Goal: Transaction & Acquisition: Purchase product/service

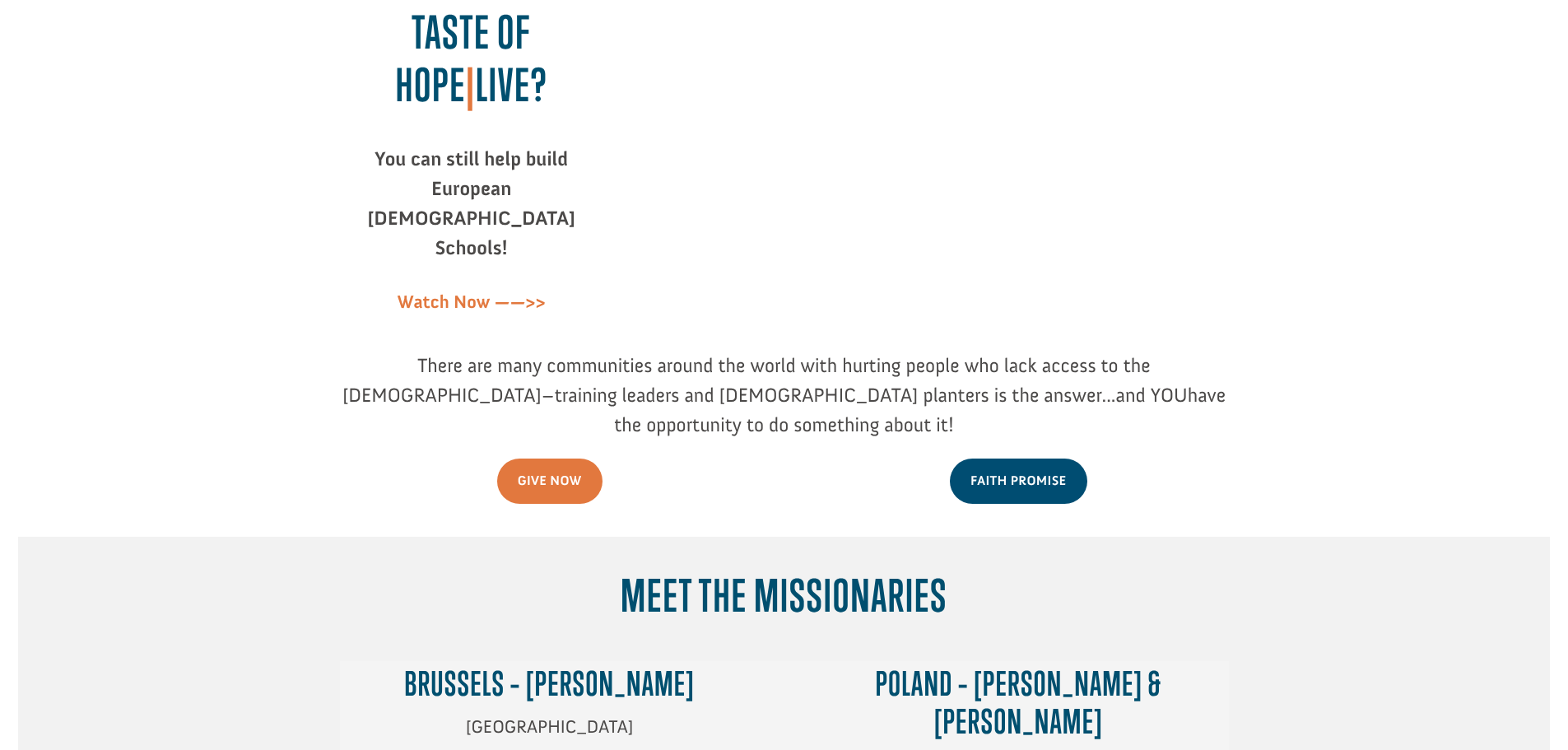
scroll to position [164, 0]
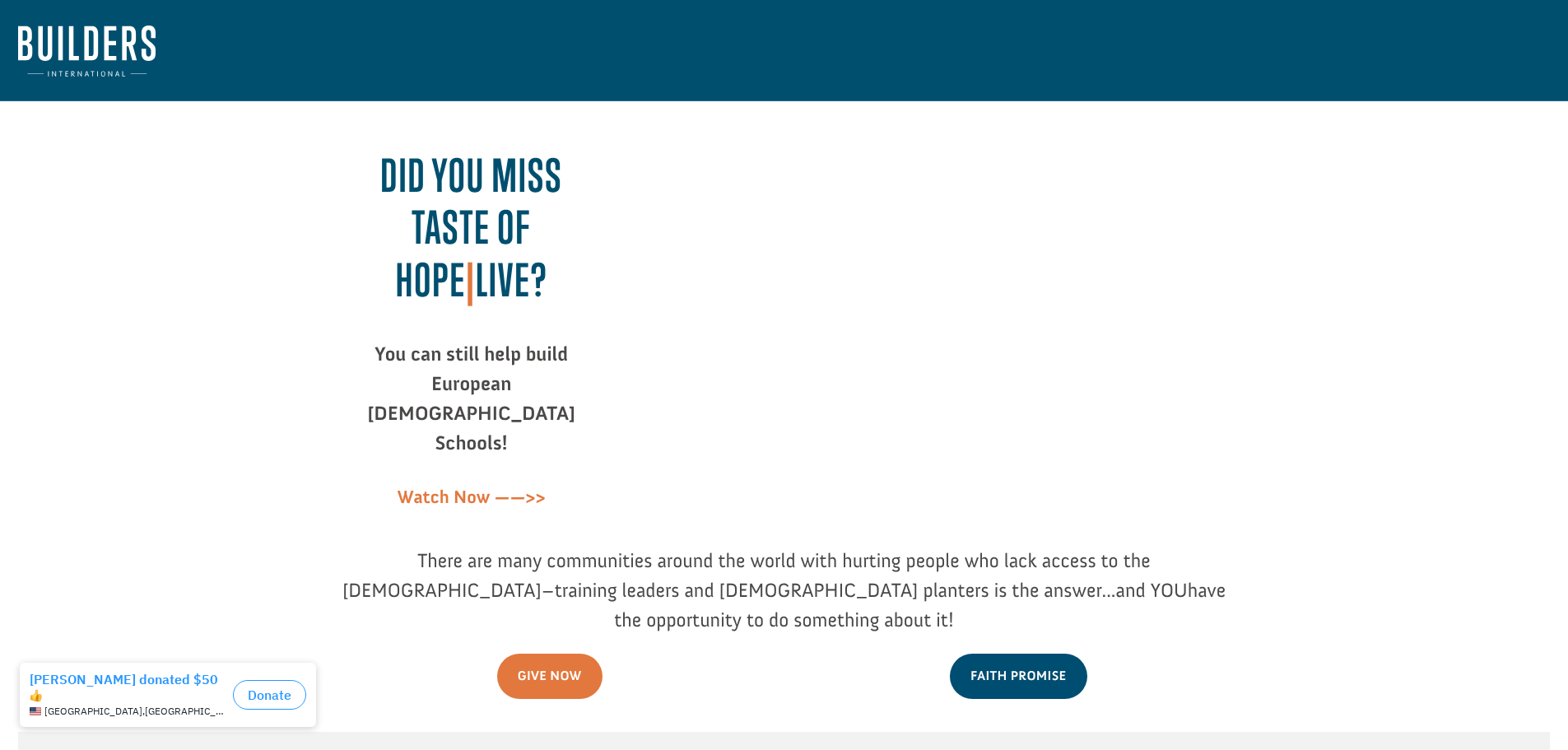
scroll to position [164, 0]
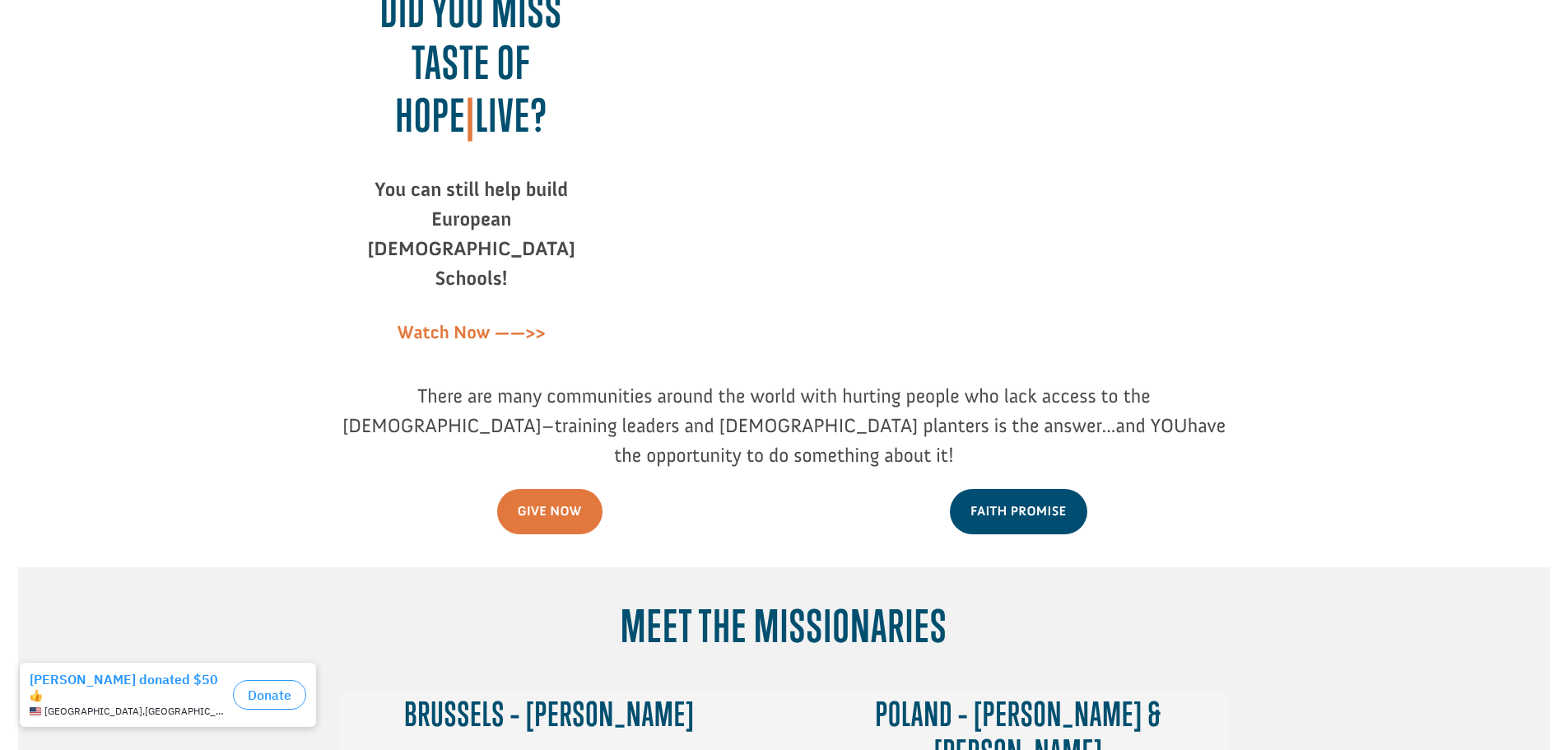
click at [527, 489] on link "Give Now" at bounding box center [549, 511] width 105 height 46
click at [1021, 489] on link "Faith Promise" at bounding box center [1018, 511] width 137 height 46
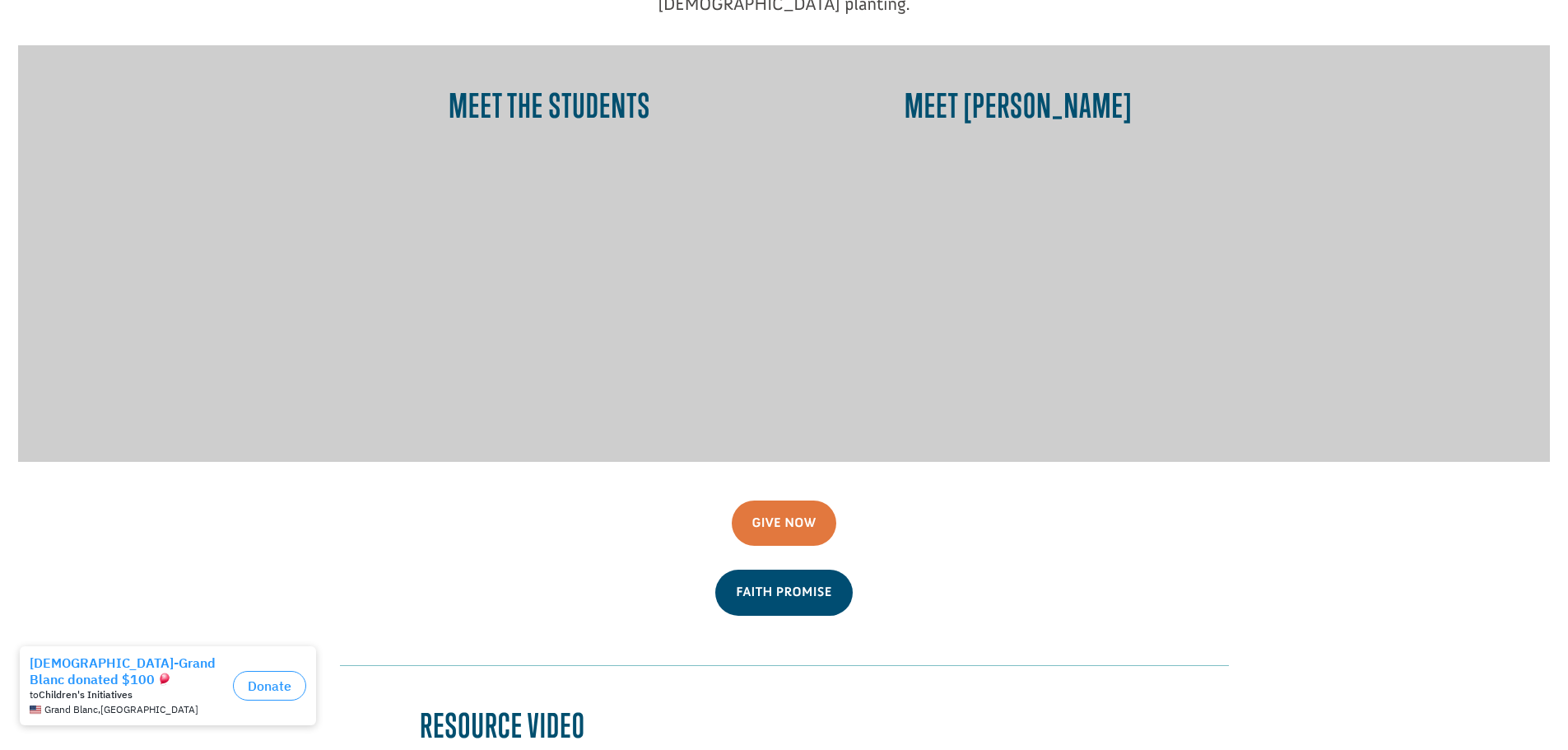
scroll to position [1399, 0]
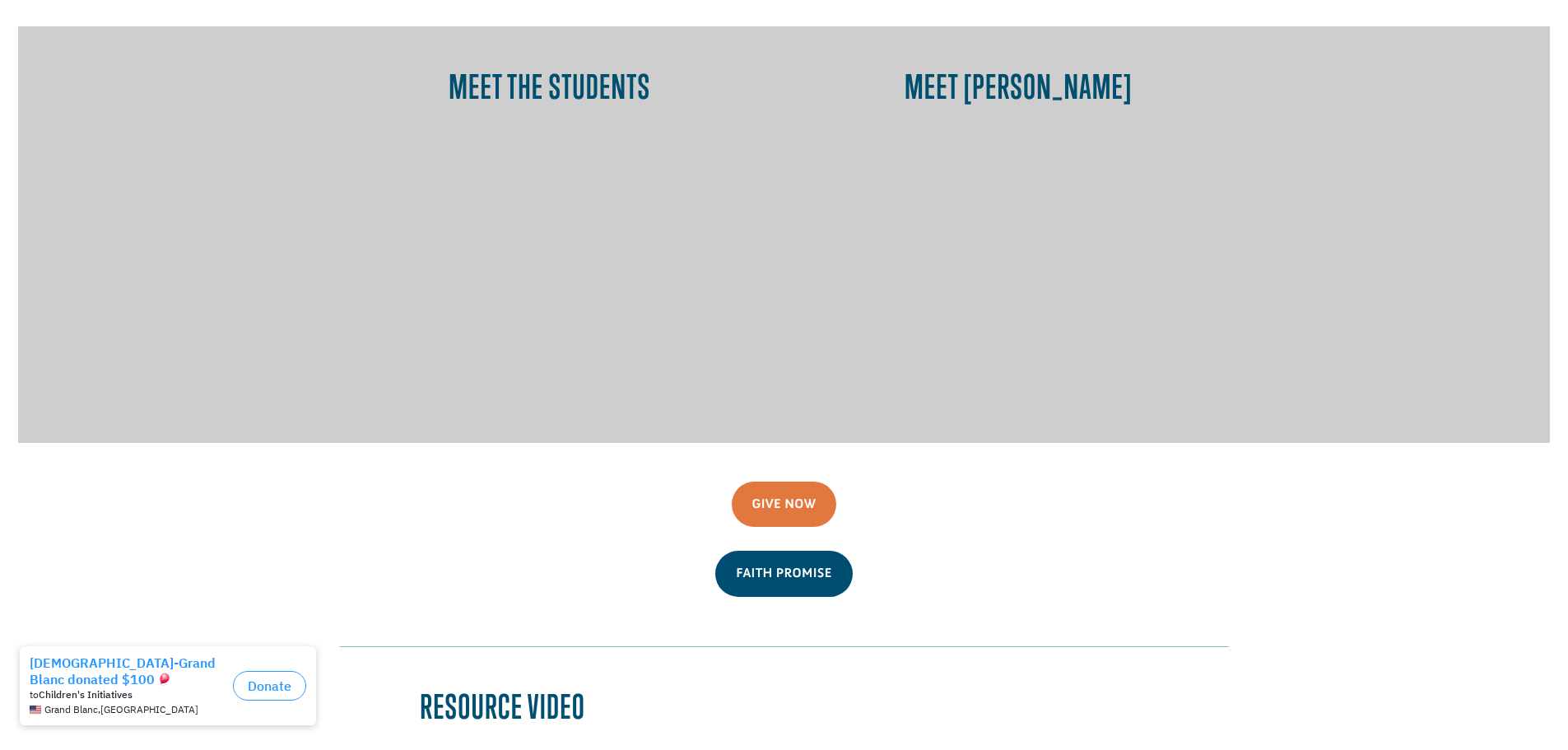
click at [786, 481] on link "Give Now" at bounding box center [784, 504] width 105 height 46
click at [813, 550] on link "Faith Promise" at bounding box center [783, 572] width 137 height 46
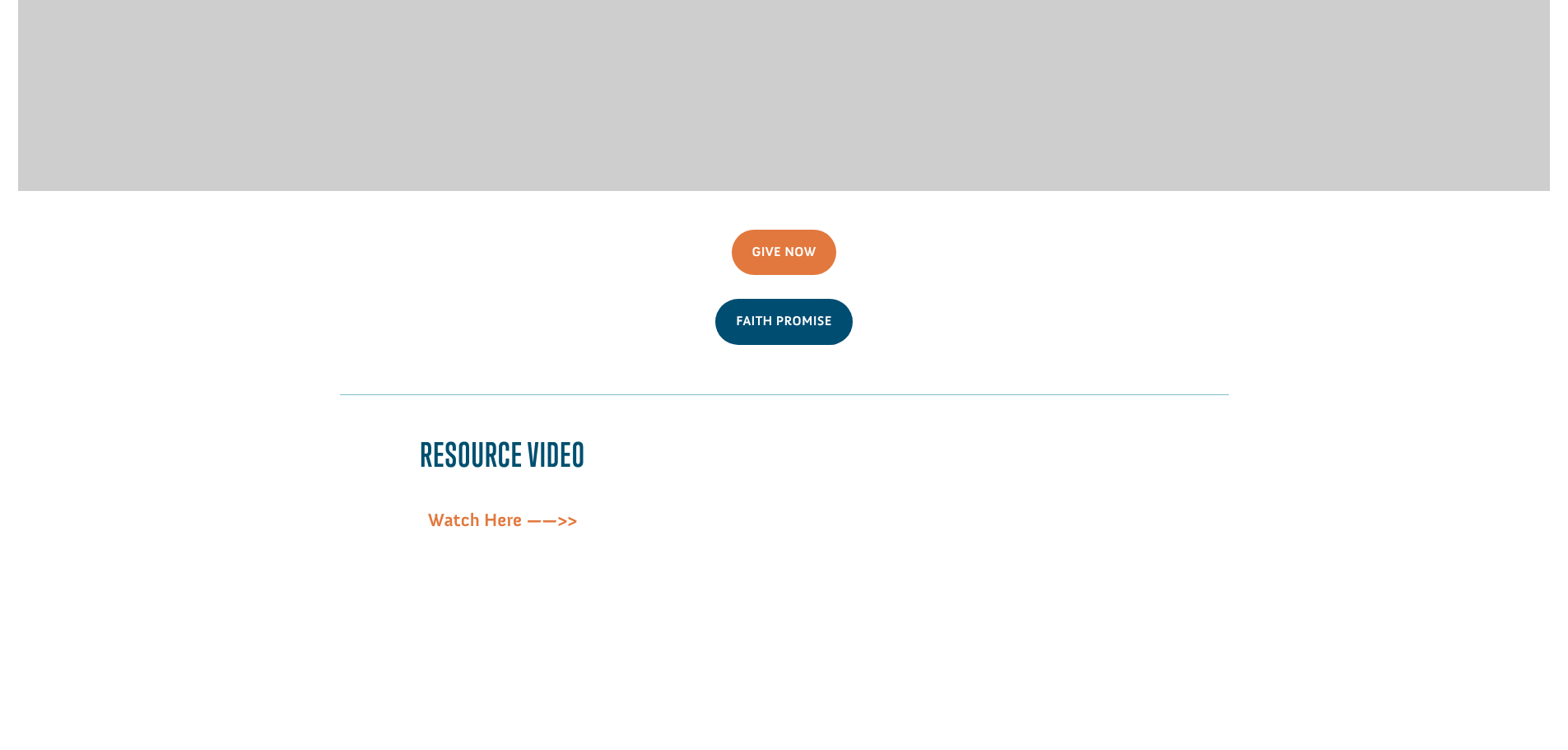
scroll to position [1660, 0]
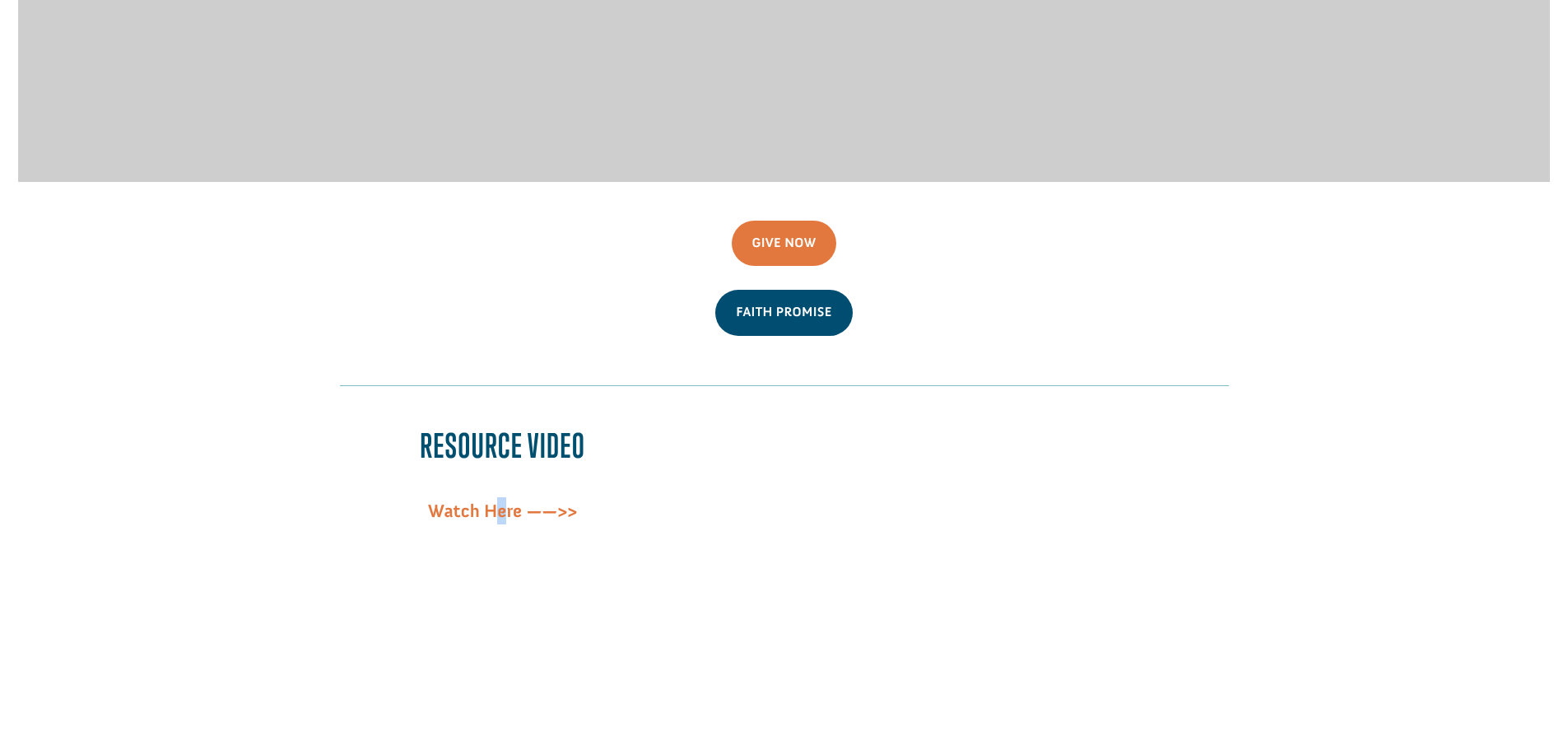
click at [507, 499] on span "Watch Here ——>>" at bounding box center [502, 510] width 150 height 22
